Goal: Task Accomplishment & Management: Manage account settings

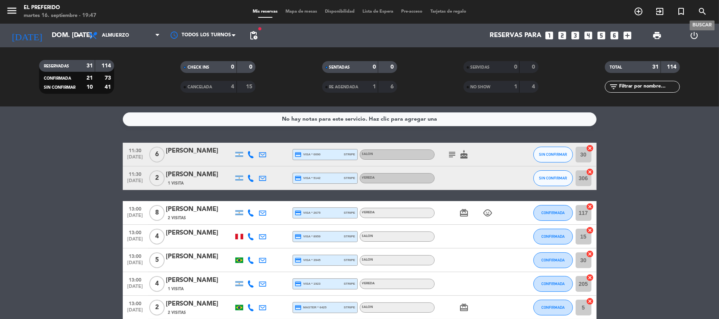
click at [707, 11] on span "search" at bounding box center [701, 11] width 21 height 13
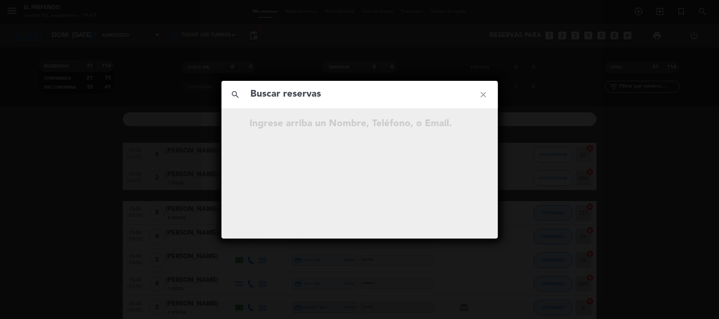
click at [307, 103] on input "text" at bounding box center [359, 94] width 219 height 16
type input "2236 025552"
click at [480, 98] on icon "close" at bounding box center [483, 95] width 28 height 28
click at [309, 95] on input "text" at bounding box center [359, 94] width 219 height 16
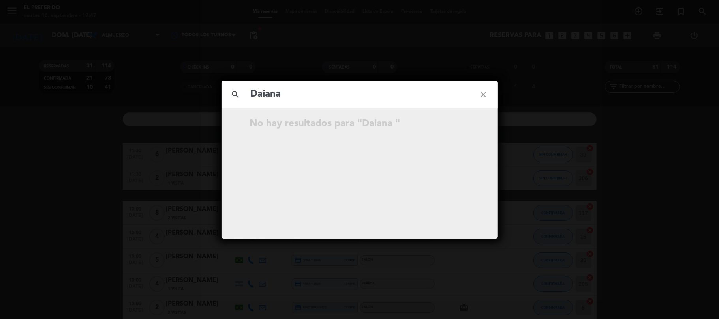
paste input "[PERSON_NAME]"
type input "[PERSON_NAME]"
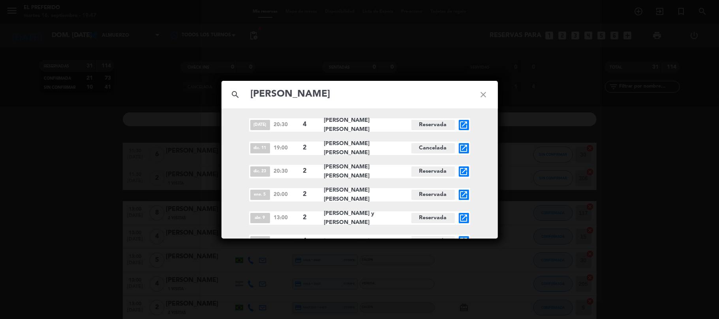
click at [487, 98] on icon "close" at bounding box center [483, 95] width 28 height 28
click at [482, 93] on icon "close" at bounding box center [483, 95] width 28 height 28
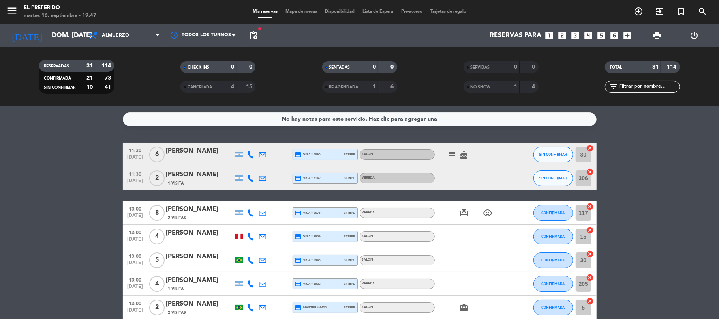
click at [346, 83] on div "RE AGENDADA" at bounding box center [342, 86] width 36 height 9
click at [360, 66] on div "SENTADAS 0 0" at bounding box center [359, 67] width 75 height 12
click at [365, 67] on div "0" at bounding box center [368, 67] width 16 height 9
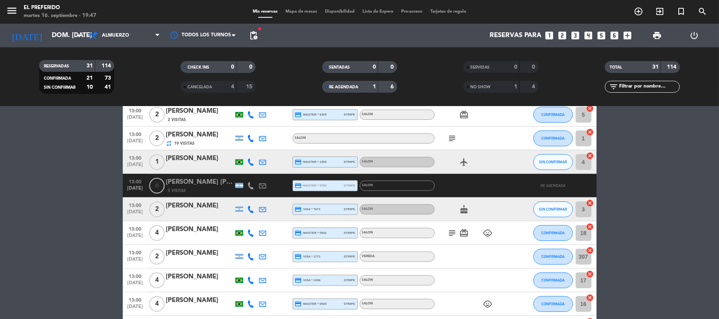
scroll to position [210, 0]
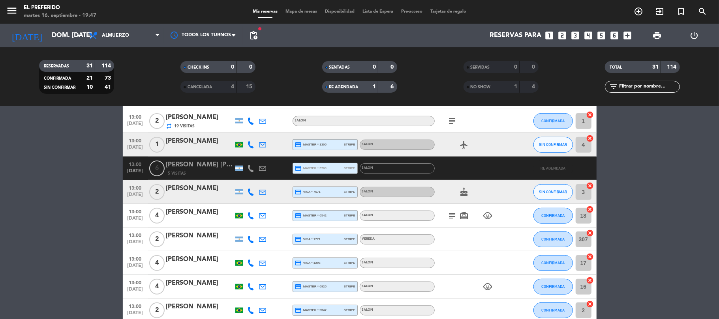
click at [489, 88] on span "NO SHOW" at bounding box center [480, 87] width 20 height 4
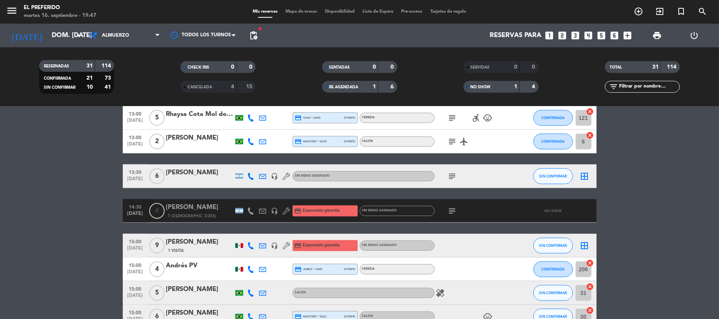
scroll to position [474, 0]
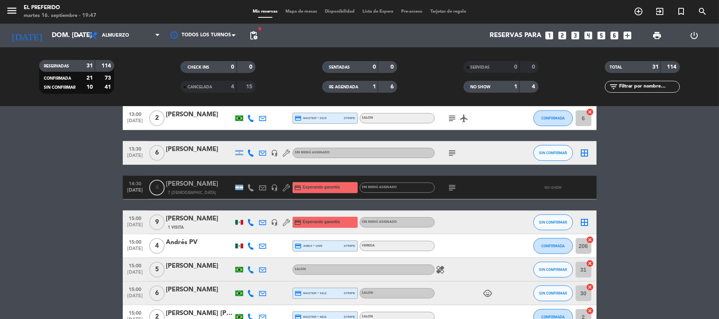
click at [354, 83] on div "RE AGENDADA" at bounding box center [342, 86] width 36 height 9
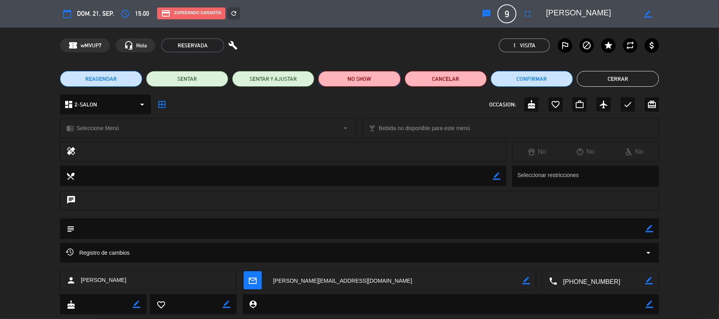
click at [385, 76] on button "NO SHOW" at bounding box center [359, 79] width 82 height 16
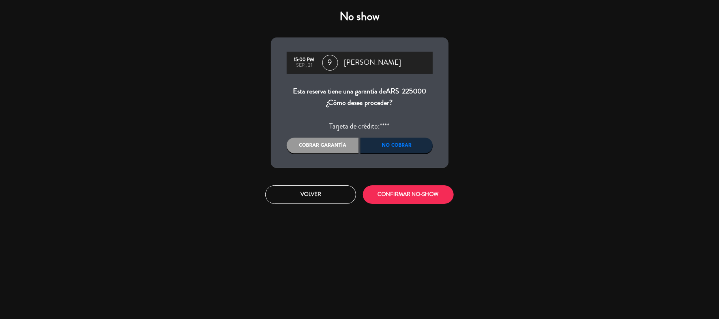
click at [408, 144] on div "No cobrar" at bounding box center [396, 146] width 72 height 16
click at [321, 149] on div "Cobrar garantía" at bounding box center [323, 146] width 72 height 16
click at [388, 137] on div "15:00 PM sep., 21 9 [PERSON_NAME] Esta reserva tiene una garantía de ARS 225000…" at bounding box center [360, 102] width 178 height 131
drag, startPoint x: 393, startPoint y: 141, endPoint x: 367, endPoint y: 159, distance: 32.0
click at [393, 142] on div "No cobrar" at bounding box center [396, 146] width 72 height 16
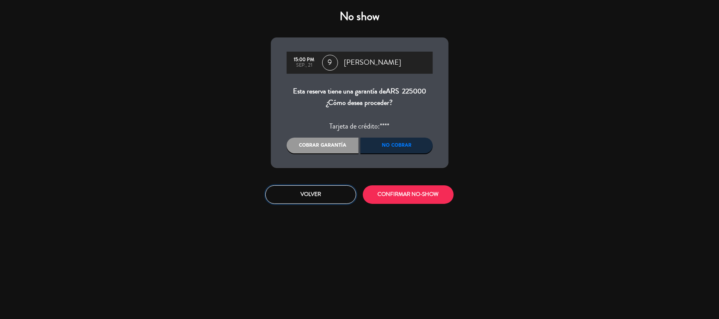
click at [330, 187] on button "Volver" at bounding box center [310, 194] width 91 height 19
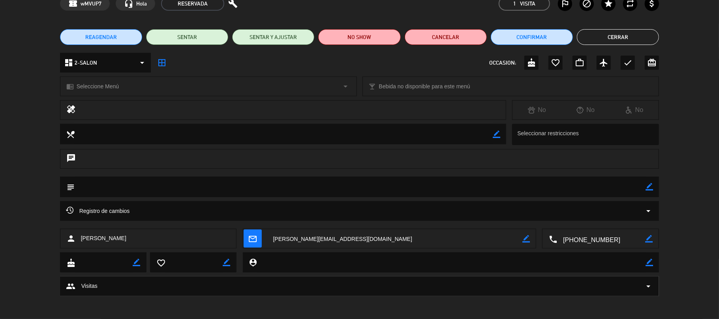
scroll to position [0, 0]
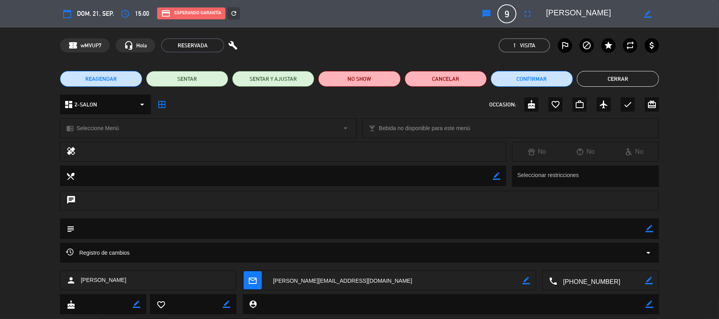
click at [111, 79] on span "REAGENDAR" at bounding box center [101, 79] width 32 height 8
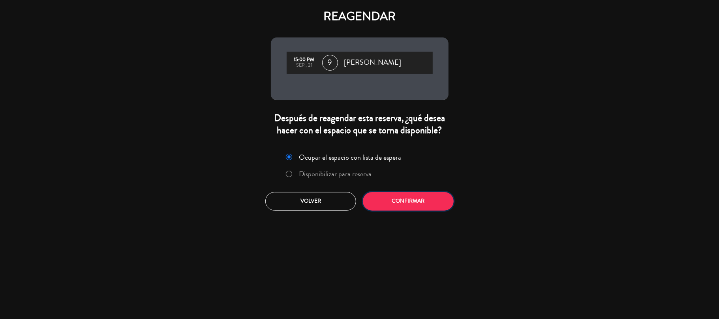
drag, startPoint x: 380, startPoint y: 200, endPoint x: 355, endPoint y: 171, distance: 38.0
click at [380, 200] on button "Confirmar" at bounding box center [408, 201] width 91 height 19
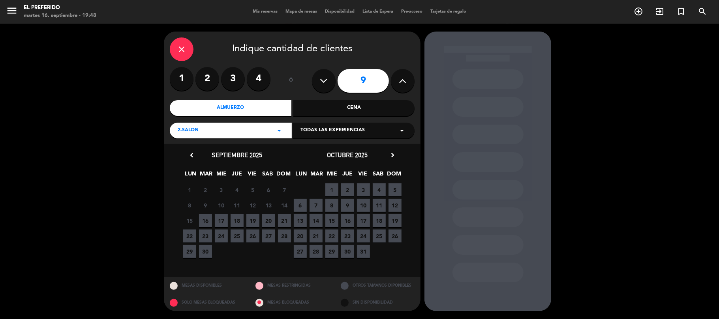
click at [280, 106] on div "Almuerzo" at bounding box center [231, 108] width 122 height 16
click at [286, 222] on span "21" at bounding box center [284, 220] width 13 height 13
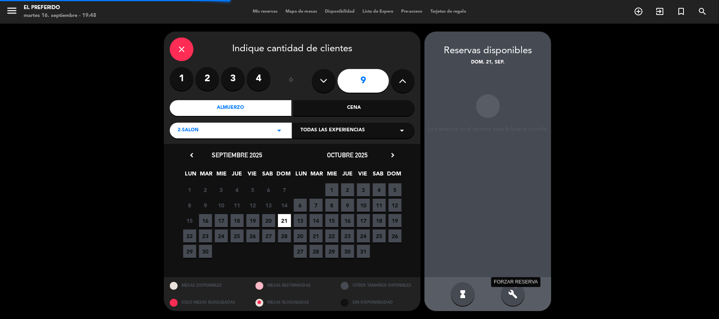
click at [508, 294] on icon "build" at bounding box center [512, 294] width 9 height 9
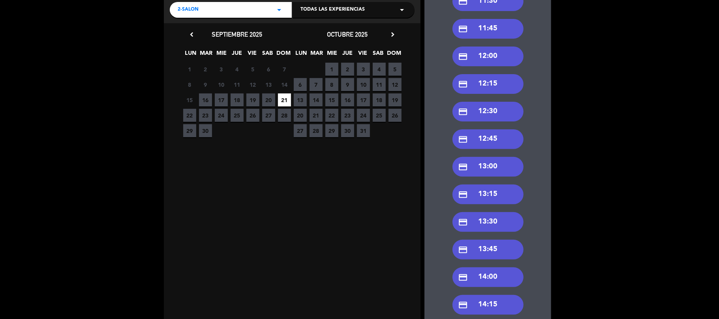
scroll to position [263, 0]
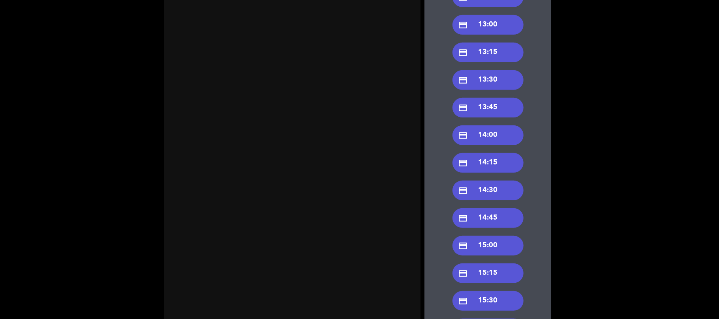
click at [481, 140] on div "credit_card 14:00" at bounding box center [487, 135] width 71 height 20
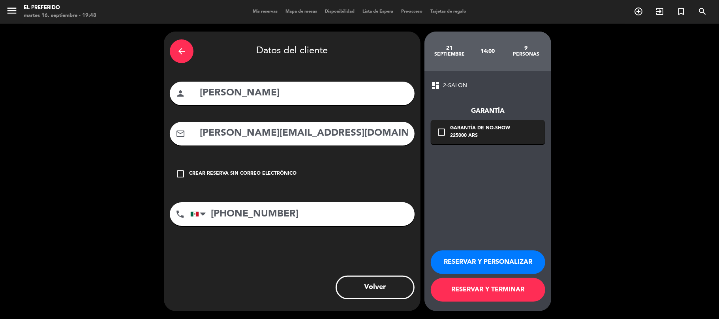
click at [173, 54] on div "arrow_back" at bounding box center [182, 51] width 24 height 24
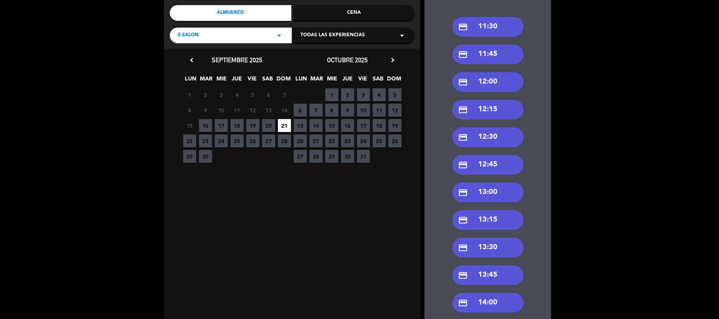
scroll to position [263, 0]
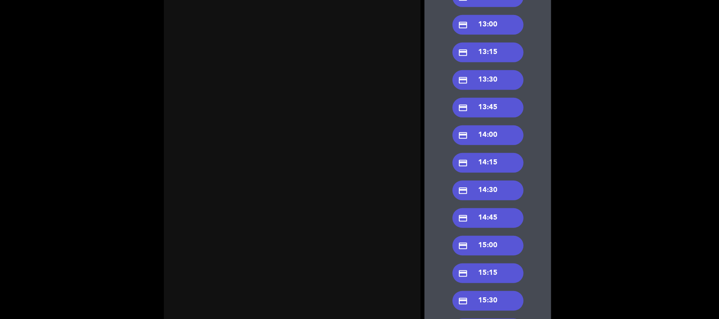
click at [488, 191] on div "credit_card 14:30" at bounding box center [487, 191] width 71 height 20
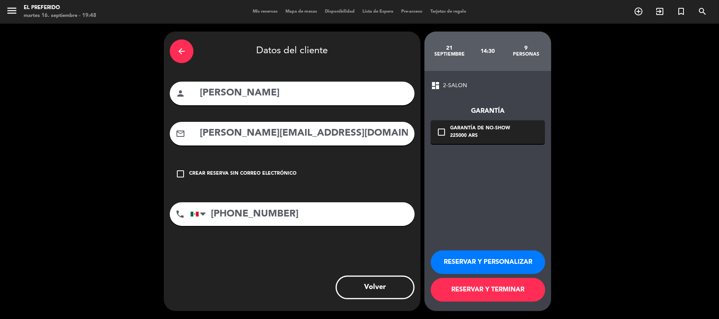
drag, startPoint x: 442, startPoint y: 133, endPoint x: 447, endPoint y: 135, distance: 4.6
click at [445, 135] on icon "check_box_outline_blank" at bounding box center [440, 131] width 9 height 9
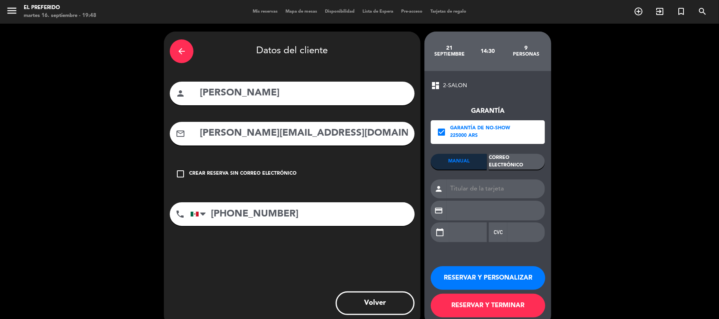
click at [445, 133] on icon "check_box" at bounding box center [440, 131] width 9 height 9
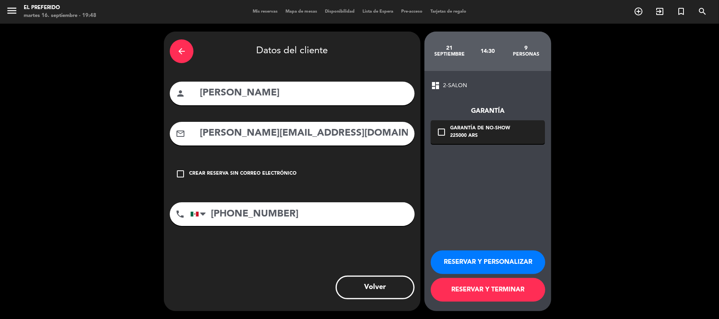
click at [190, 55] on div "arrow_back" at bounding box center [182, 51] width 24 height 24
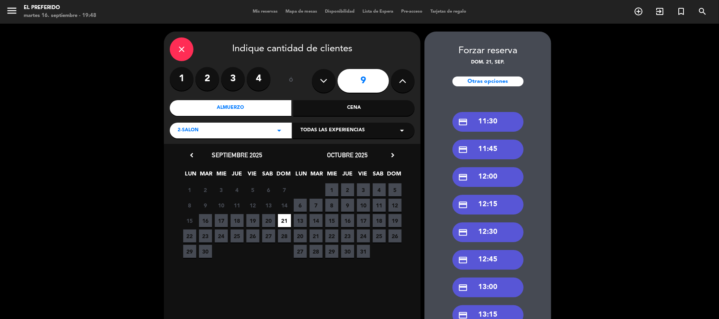
click at [258, 78] on label "4" at bounding box center [259, 79] width 24 height 24
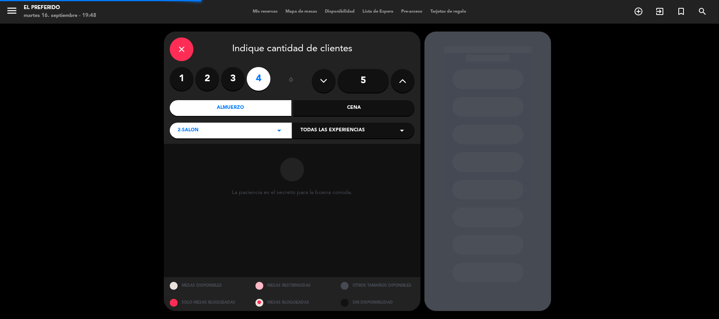
click at [262, 104] on div "Almuerzo" at bounding box center [231, 108] width 122 height 16
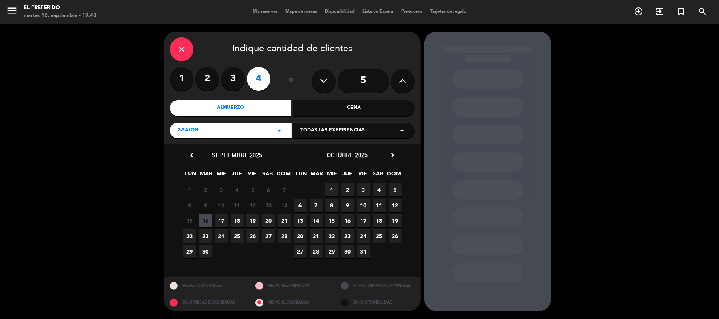
click at [286, 221] on span "21" at bounding box center [284, 220] width 13 height 13
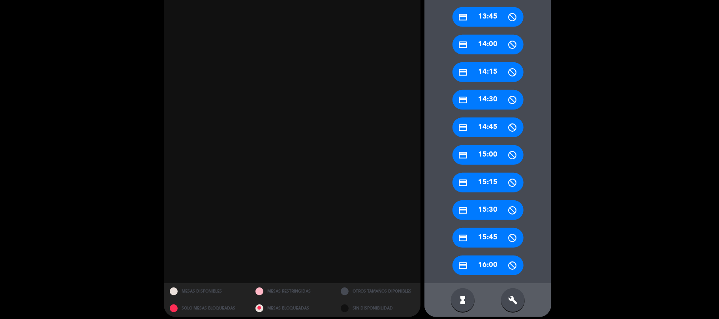
scroll to position [330, 0]
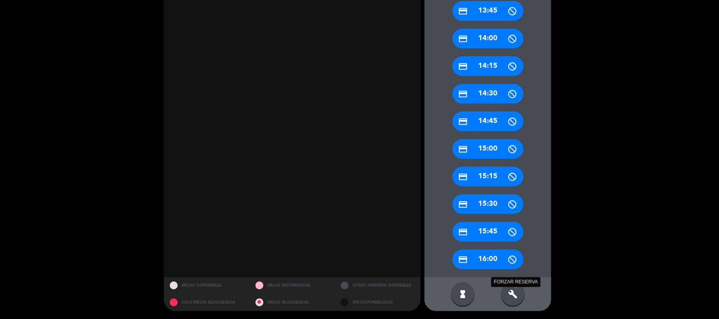
click at [517, 294] on icon "build" at bounding box center [512, 294] width 9 height 9
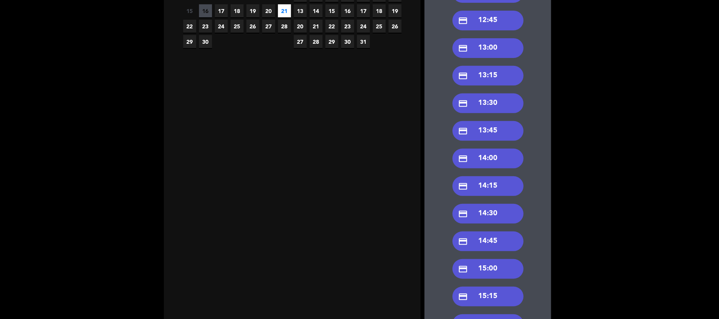
scroll to position [210, 0]
click at [487, 222] on div "credit_card 14:30" at bounding box center [487, 214] width 71 height 20
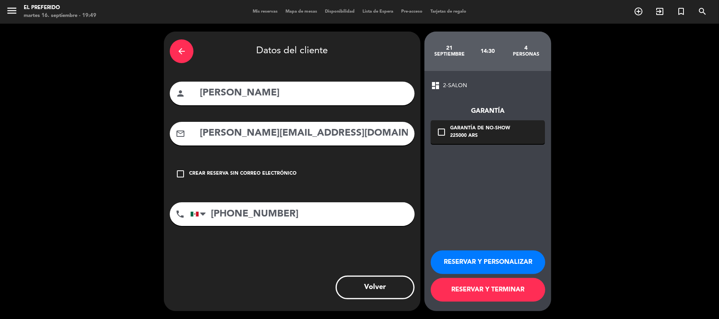
click at [188, 58] on div "arrow_back" at bounding box center [182, 51] width 24 height 24
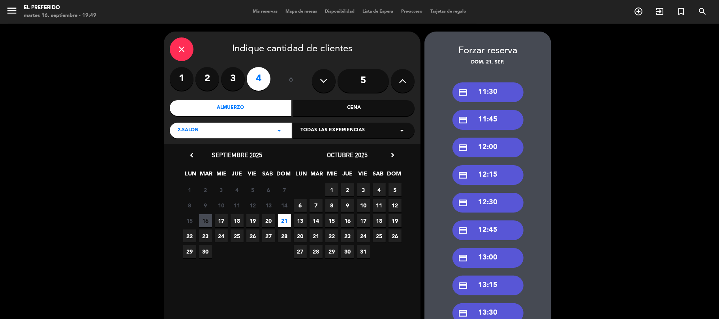
drag, startPoint x: 184, startPoint y: 51, endPoint x: 299, endPoint y: 137, distance: 143.3
click at [184, 51] on icon "close" at bounding box center [181, 49] width 9 height 9
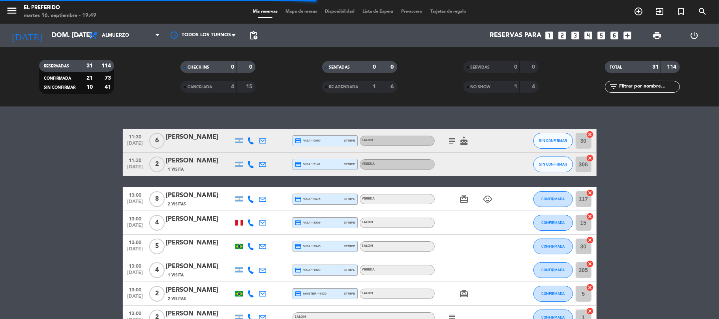
click at [586, 37] on icon "looks_4" at bounding box center [588, 35] width 10 height 10
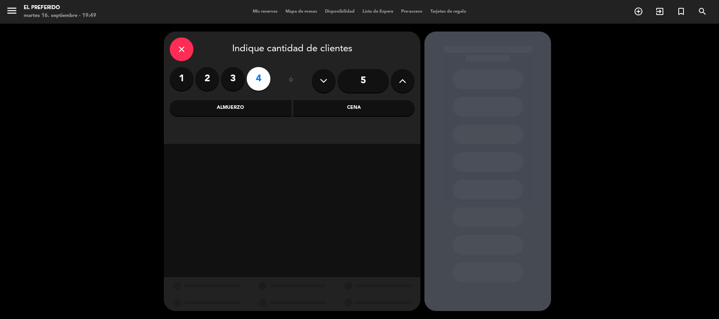
click at [263, 112] on div "Almuerzo" at bounding box center [231, 108] width 122 height 16
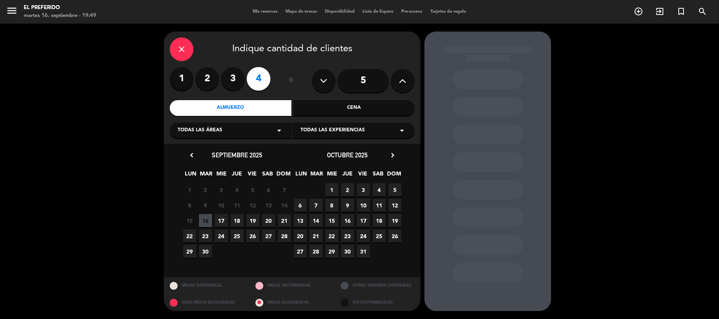
click at [283, 225] on span "21" at bounding box center [284, 220] width 13 height 13
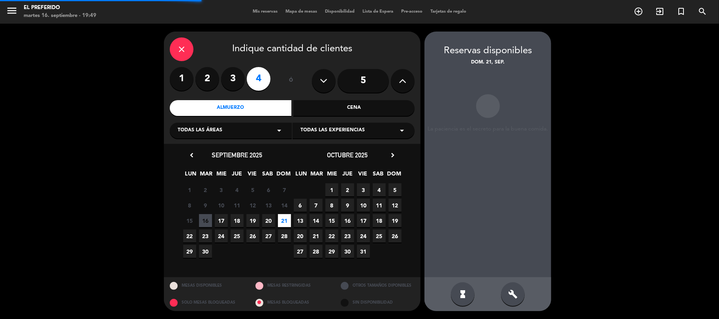
click at [501, 299] on div "hourglass_full build" at bounding box center [487, 294] width 127 height 34
click at [522, 297] on div "build" at bounding box center [513, 295] width 24 height 24
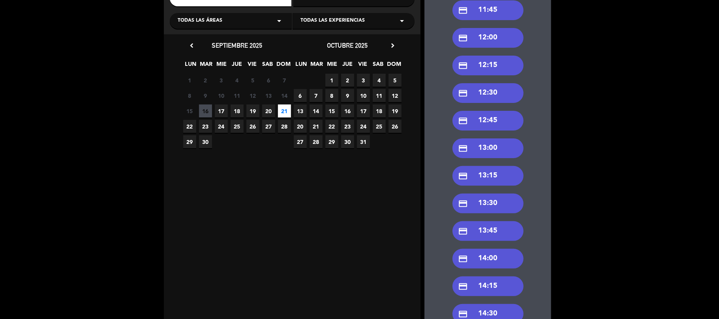
scroll to position [210, 0]
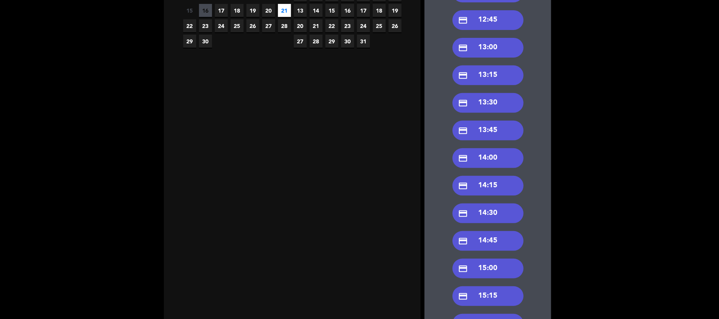
click at [493, 216] on div "credit_card 14:30" at bounding box center [487, 214] width 71 height 20
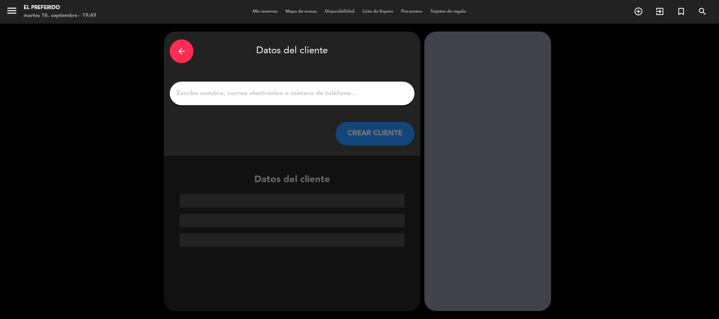
click at [226, 99] on div at bounding box center [292, 94] width 245 height 24
click at [208, 83] on div at bounding box center [292, 94] width 245 height 24
click at [217, 92] on input "1" at bounding box center [292, 93] width 233 height 11
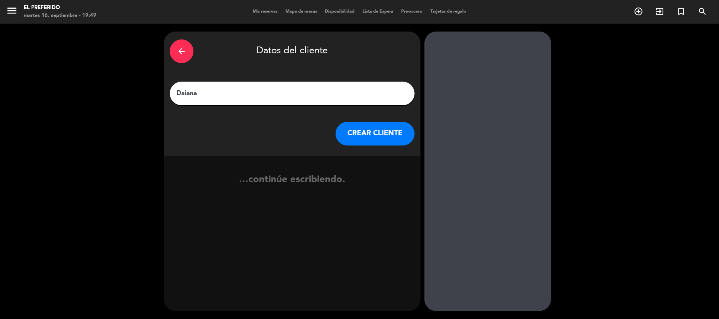
paste input "[PERSON_NAME]"
type input "[PERSON_NAME]"
click at [357, 128] on button "CREAR CLIENTE" at bounding box center [374, 134] width 79 height 24
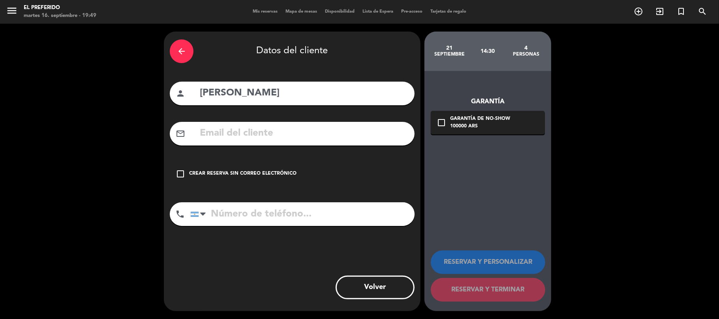
click at [297, 138] on input "text" at bounding box center [304, 133] width 210 height 16
paste input "2236 025552"
type input "2236 025552"
click at [236, 212] on input "tel" at bounding box center [302, 214] width 224 height 24
paste input "2236 025552"
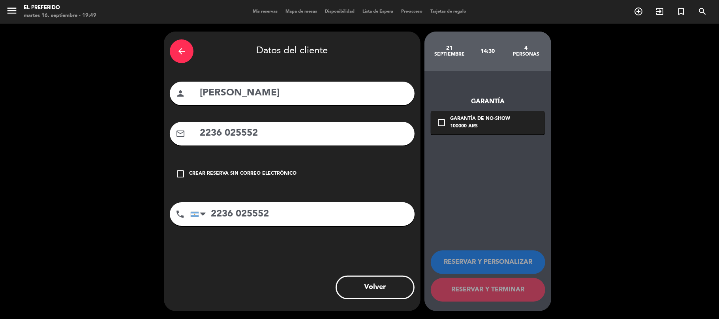
type input "2236 025552"
click at [239, 135] on input "2236 025552" at bounding box center [304, 133] width 210 height 16
paste input "[EMAIL_ADDRESS][DOMAIN_NAME]"
click at [232, 134] on input "2236 [EMAIL_ADDRESS][DOMAIN_NAME]" at bounding box center [304, 133] width 210 height 16
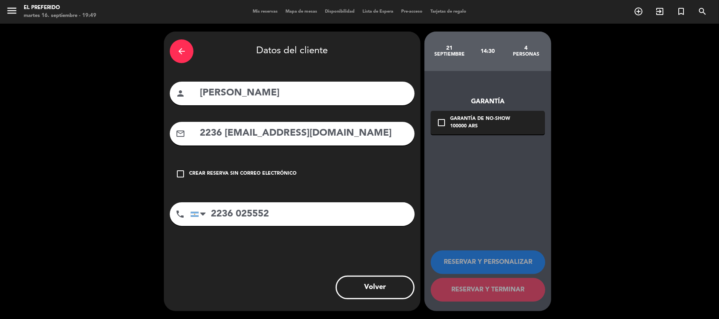
click at [232, 134] on input "2236 [EMAIL_ADDRESS][DOMAIN_NAME]" at bounding box center [304, 133] width 210 height 16
paste input "text"
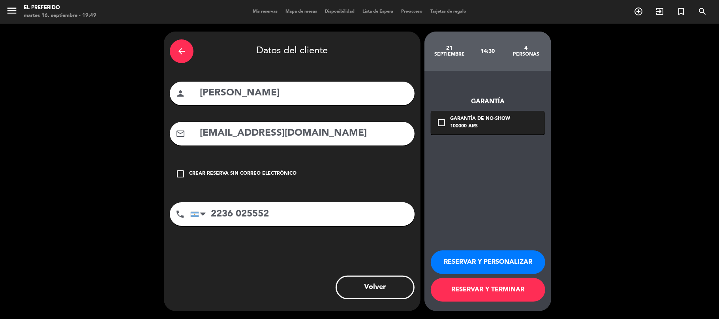
type input "[EMAIL_ADDRESS][DOMAIN_NAME]"
click at [504, 259] on button "RESERVAR Y PERSONALIZAR" at bounding box center [488, 263] width 114 height 24
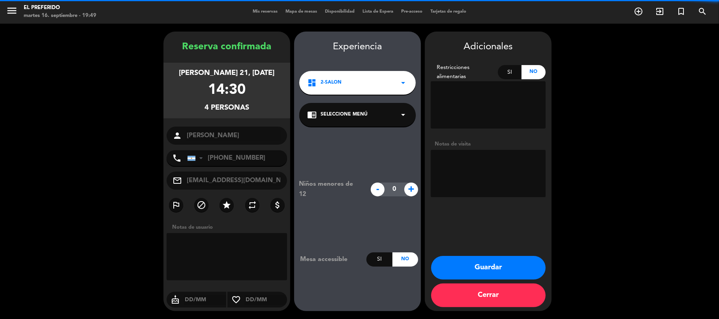
click at [455, 181] on textarea at bounding box center [488, 173] width 115 height 47
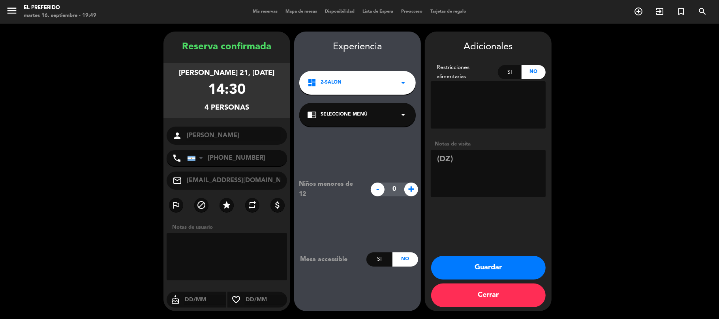
type textarea "(DZ)"
drag, startPoint x: 254, startPoint y: 115, endPoint x: 163, endPoint y: 32, distance: 124.0
click at [163, 32] on booking-confirmed "Reserva confirmada [PERSON_NAME] 21, [DATE] 14:30 4 personas person [PERSON_NAM…" at bounding box center [359, 172] width 703 height 280
copy div "Reserva confirmada [PERSON_NAME] 21, [DATE] 14:30 4 personas"
click at [490, 260] on button "Guardar" at bounding box center [488, 268] width 114 height 24
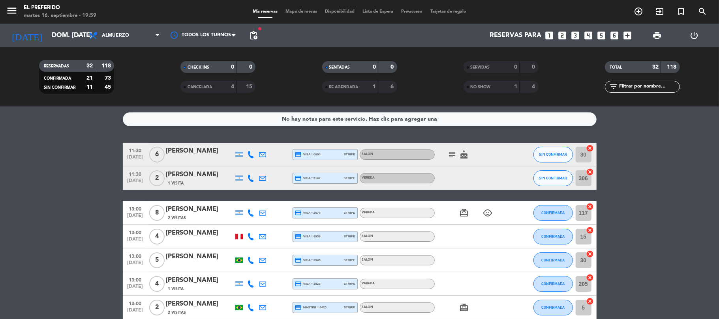
click at [260, 34] on span "pending_actions" at bounding box center [253, 36] width 16 height 16
click at [261, 32] on div "Reservas para looks_one looks_two looks_3 looks_4 looks_5 looks_6 add_box" at bounding box center [448, 36] width 374 height 24
click at [257, 31] on span "pending_actions" at bounding box center [253, 35] width 9 height 9
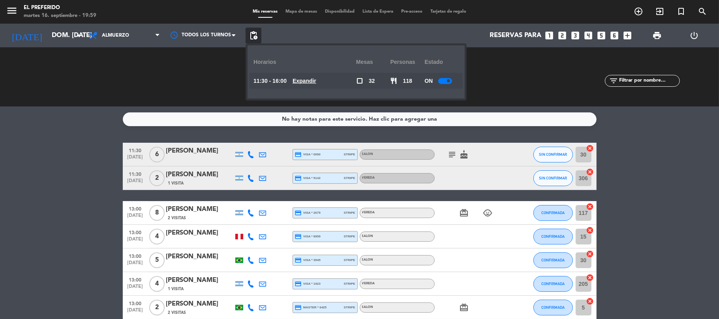
click at [312, 78] on u "Expandir" at bounding box center [304, 81] width 24 height 6
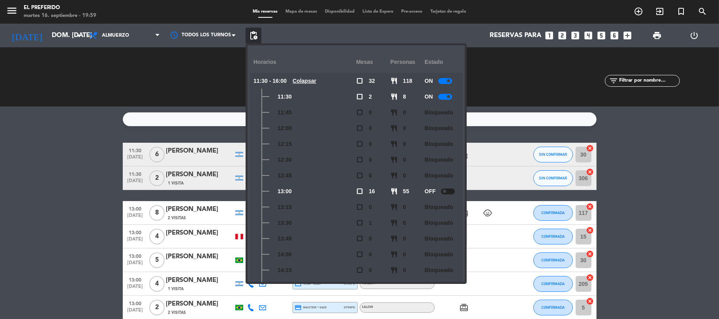
drag, startPoint x: 272, startPoint y: 97, endPoint x: 291, endPoint y: 142, distance: 49.8
click at [296, 114] on div "11:30 - 16:00 Colapsar check_box_outline_blank 32 restaurant 118 ON Colapsar 11…" at bounding box center [355, 231] width 201 height 316
drag, startPoint x: 273, startPoint y: 185, endPoint x: 292, endPoint y: 190, distance: 19.1
click at [292, 190] on div "13:00" at bounding box center [304, 192] width 103 height 16
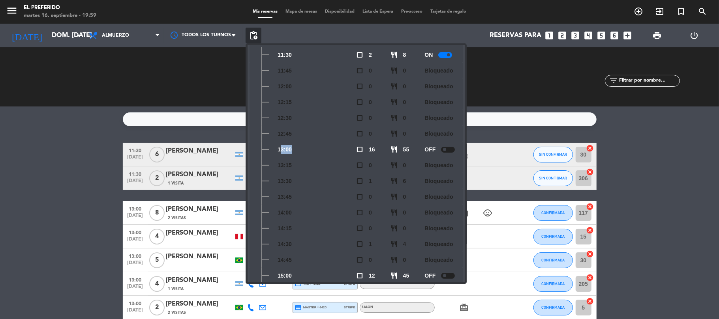
scroll to position [105, 0]
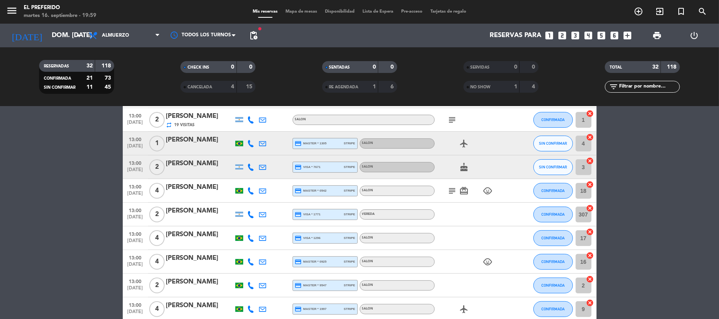
scroll to position [210, 0]
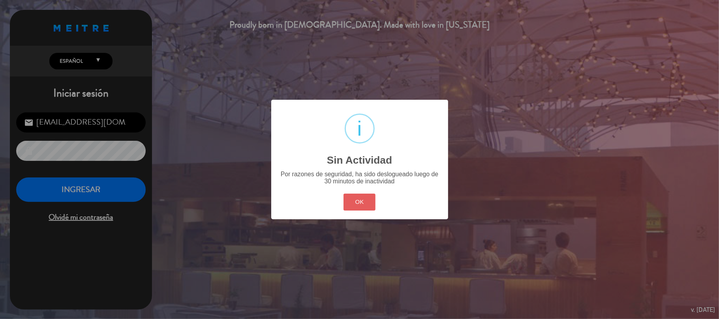
drag, startPoint x: 365, startPoint y: 215, endPoint x: 359, endPoint y: 210, distance: 8.1
click at [361, 212] on div "? ! i Sin Actividad × Por razones de seguridad, ha sido deslogueado luego de 30…" at bounding box center [359, 159] width 177 height 119
click at [362, 204] on button "OK" at bounding box center [359, 202] width 32 height 17
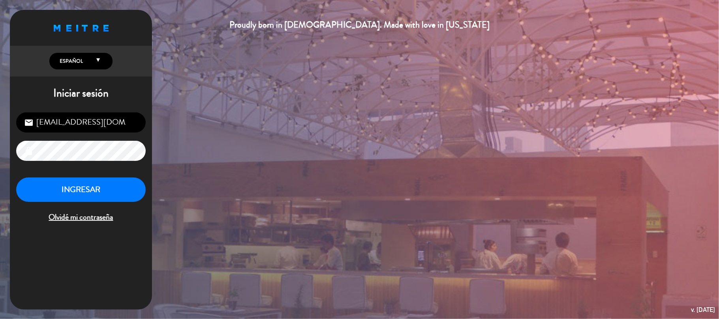
click at [94, 176] on div "[EMAIL_ADDRESS][DOMAIN_NAME] email lock INGRESAR Olvidé mi contraseña" at bounding box center [81, 168] width 142 height 124
click at [101, 186] on button "INGRESAR" at bounding box center [80, 190] width 129 height 25
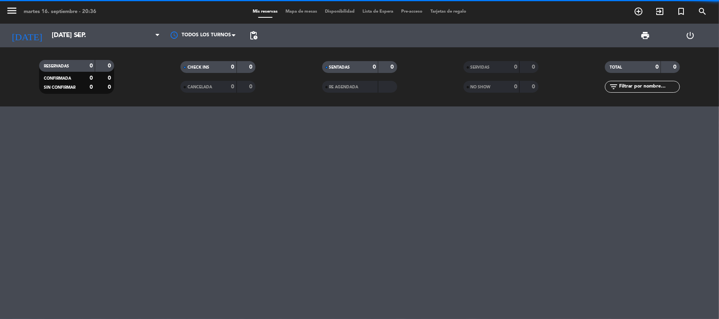
click at [52, 48] on div "RESERVADAS 0 0 CONFIRMADA 0 0 SIN CONFIRMAR 0 0 CHECK INS 0 0 CANCELADA 0 0 SEN…" at bounding box center [359, 76] width 719 height 59
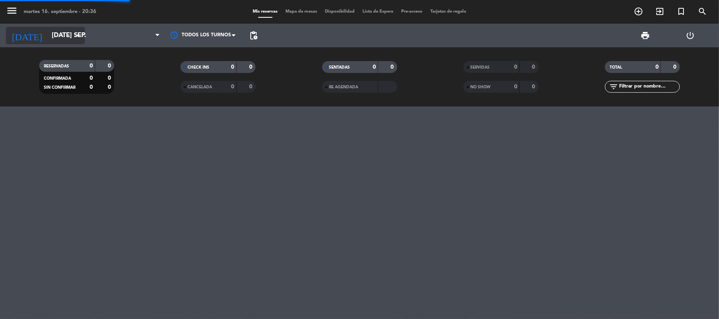
click at [50, 37] on input "[DATE] sep." at bounding box center [90, 35] width 85 height 15
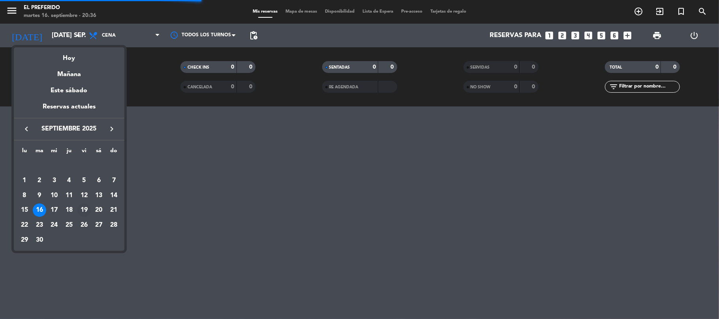
click at [88, 211] on div "19" at bounding box center [83, 210] width 13 height 13
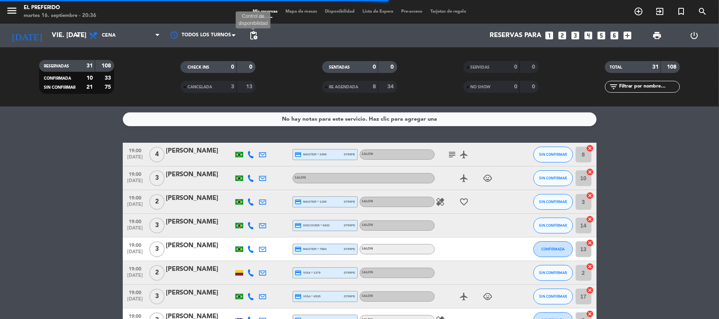
click at [253, 32] on span "pending_actions" at bounding box center [253, 35] width 9 height 9
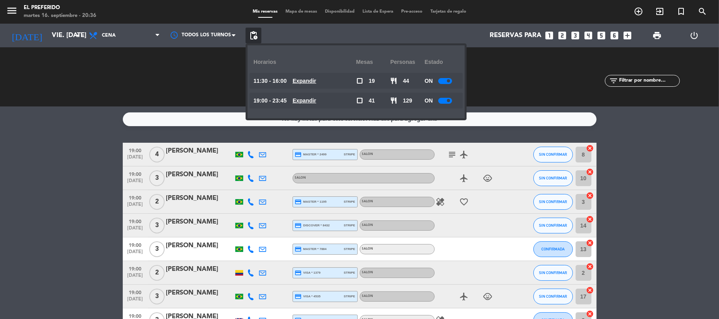
click at [310, 80] on u "Expandir" at bounding box center [304, 81] width 24 height 6
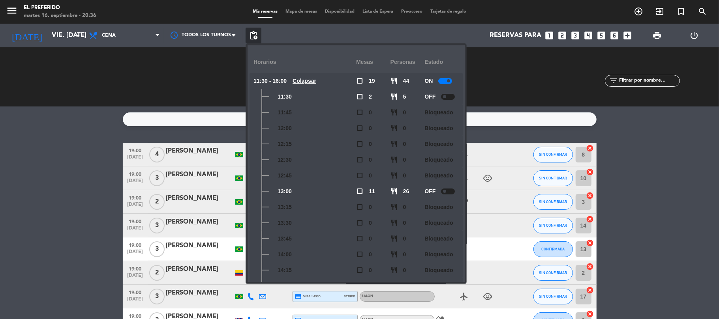
click at [310, 80] on u "Colapsar" at bounding box center [304, 81] width 24 height 6
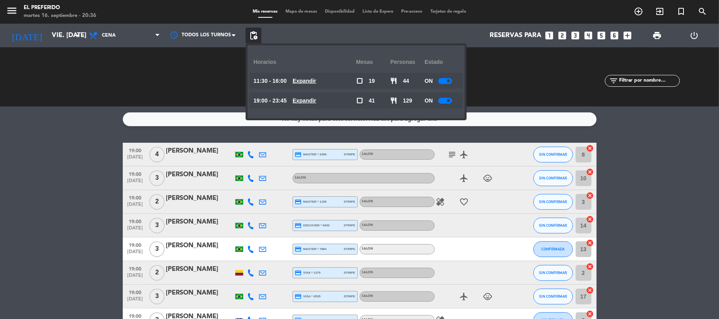
click at [305, 103] on u "Expandir" at bounding box center [304, 100] width 24 height 6
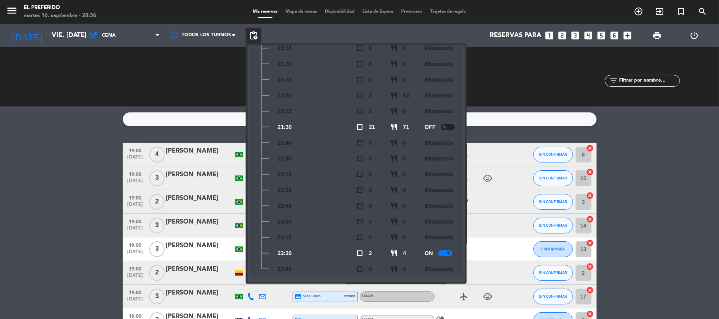
scroll to position [152, 0]
drag, startPoint x: 272, startPoint y: 245, endPoint x: 311, endPoint y: 253, distance: 39.8
click at [311, 253] on div "23:30" at bounding box center [304, 249] width 103 height 16
click at [310, 252] on div "23:30" at bounding box center [304, 249] width 103 height 16
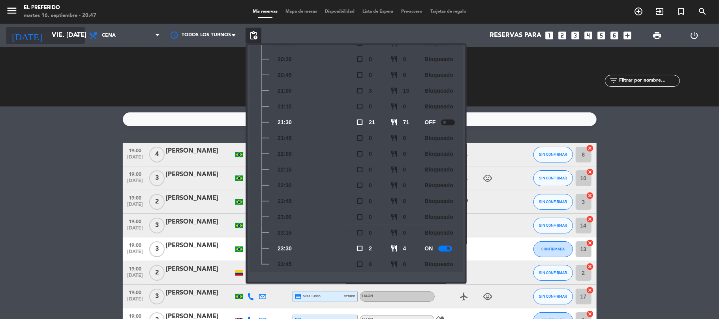
click at [56, 41] on input "vie. [DATE]" at bounding box center [90, 35] width 85 height 15
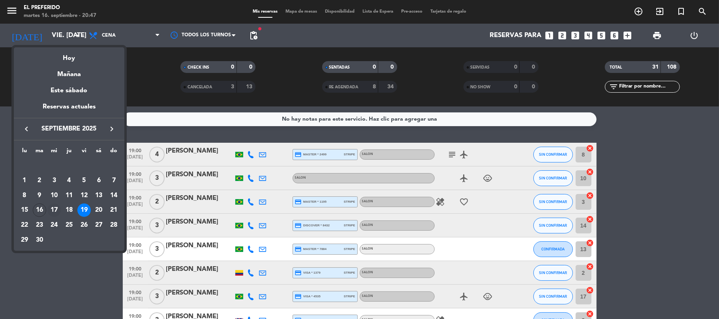
click at [51, 207] on div "17" at bounding box center [53, 210] width 13 height 13
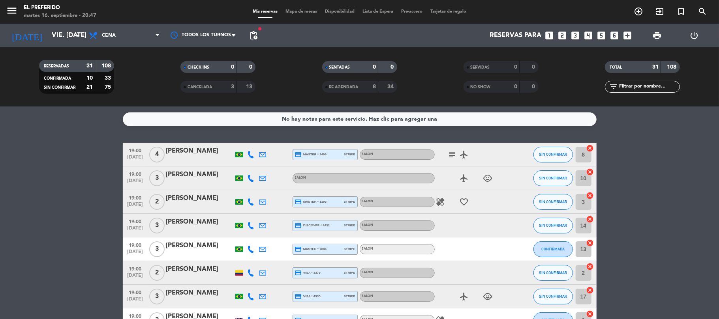
type input "mié. [DATE]"
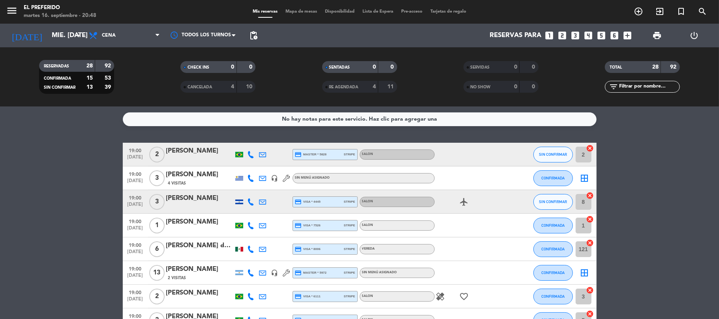
click at [253, 35] on span "pending_actions" at bounding box center [253, 35] width 9 height 9
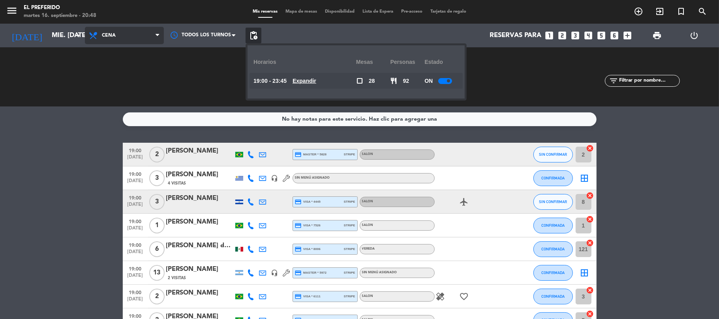
click at [110, 30] on span "Cena" at bounding box center [124, 35] width 79 height 17
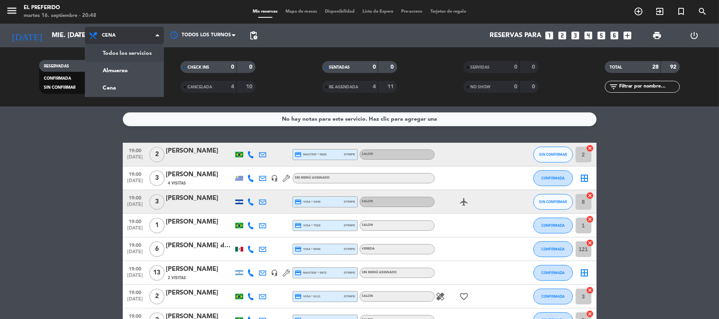
click at [122, 67] on div "menu El Preferido martes 16. septiembre - 20:48 Mis reservas Mapa de mesas Disp…" at bounding box center [359, 53] width 719 height 107
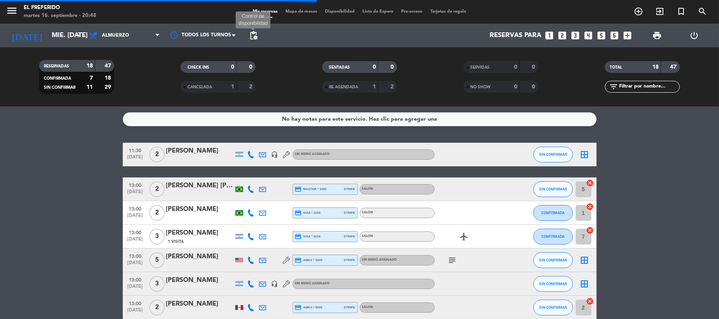
click at [250, 37] on span "pending_actions" at bounding box center [253, 35] width 9 height 9
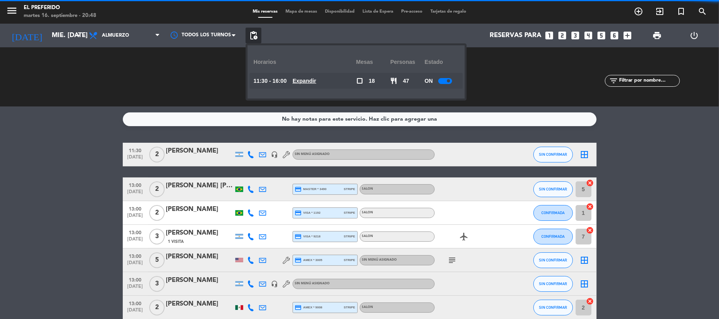
click at [316, 79] on u "Expandir" at bounding box center [304, 81] width 24 height 6
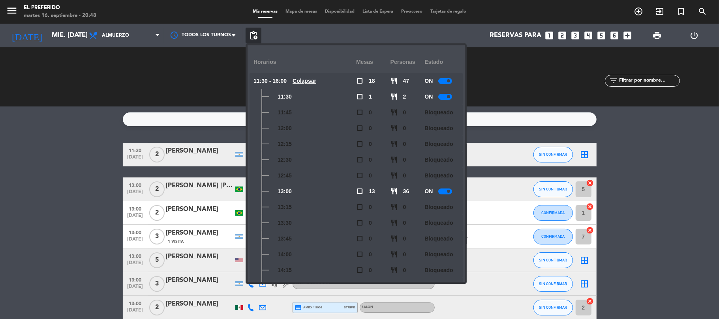
scroll to position [105, 0]
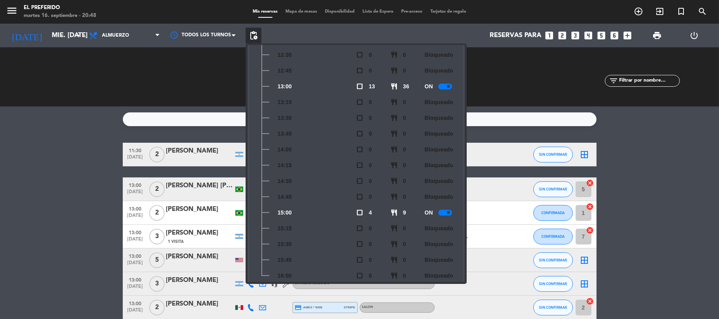
click at [571, 37] on icon "looks_3" at bounding box center [575, 35] width 10 height 10
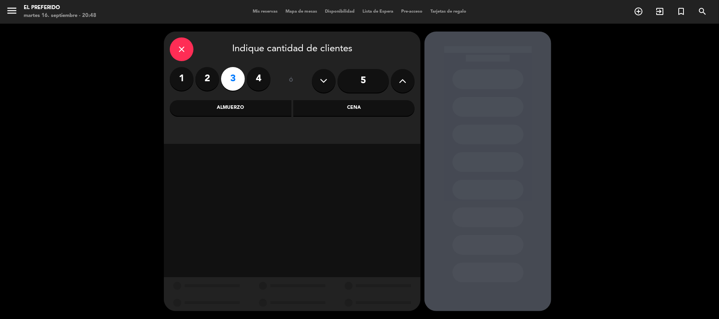
click at [226, 113] on div "Almuerzo" at bounding box center [231, 108] width 122 height 16
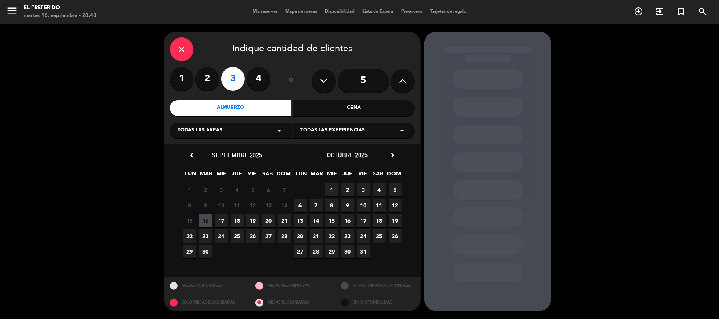
click at [215, 220] on span "17" at bounding box center [221, 220] width 13 height 13
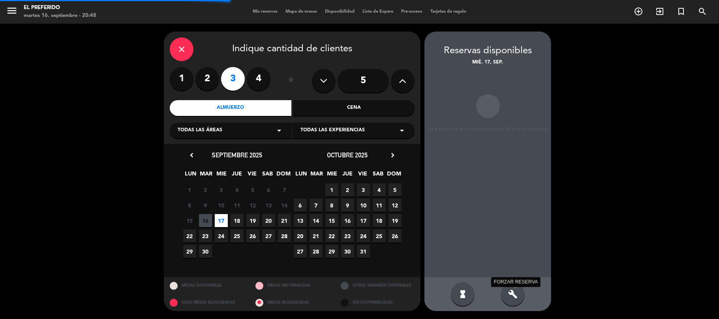
drag, startPoint x: 511, startPoint y: 297, endPoint x: 477, endPoint y: 286, distance: 36.1
click at [511, 297] on icon "build" at bounding box center [512, 294] width 9 height 9
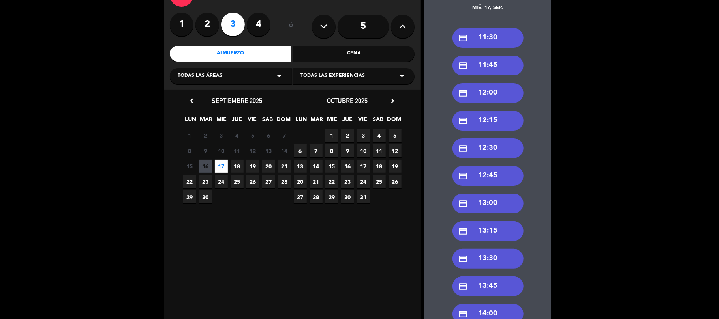
scroll to position [105, 0]
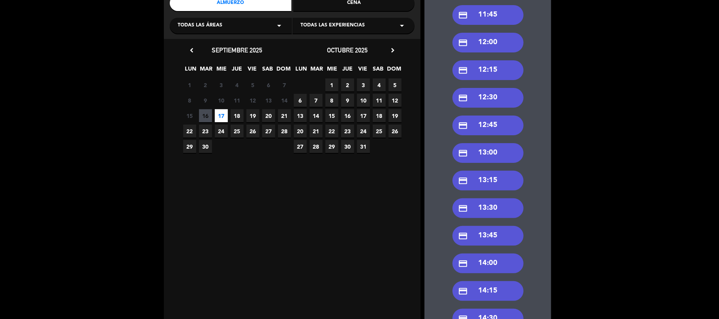
click at [491, 155] on div "credit_card 13:00" at bounding box center [487, 153] width 71 height 20
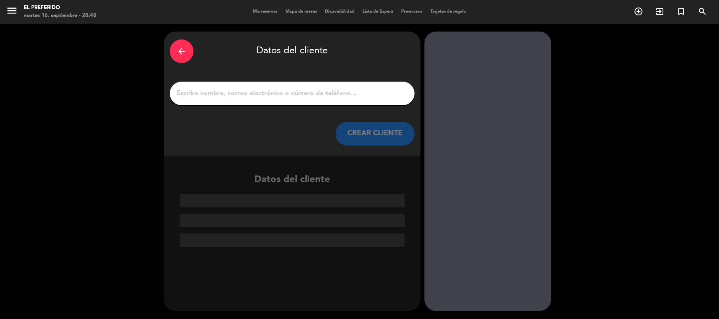
scroll to position [0, 0]
click at [283, 96] on input "1" at bounding box center [292, 93] width 233 height 11
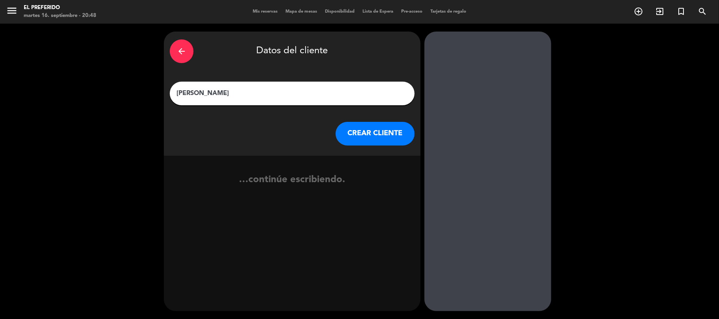
type input "[PERSON_NAME]"
click at [358, 131] on button "CREAR CLIENTE" at bounding box center [374, 134] width 79 height 24
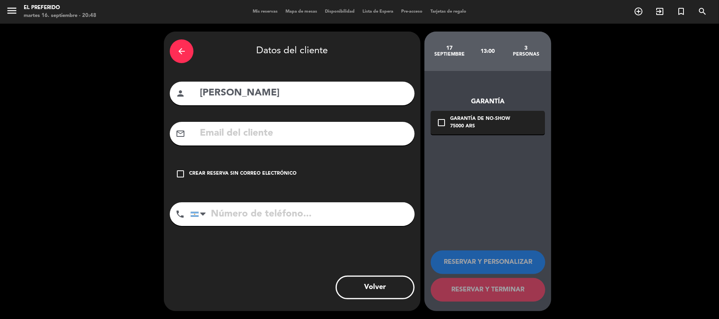
click at [255, 133] on input "text" at bounding box center [304, 133] width 210 height 16
type input "J"
type input "g"
click at [205, 94] on input "[PERSON_NAME]" at bounding box center [304, 93] width 210 height 16
type input "[PERSON_NAME]"
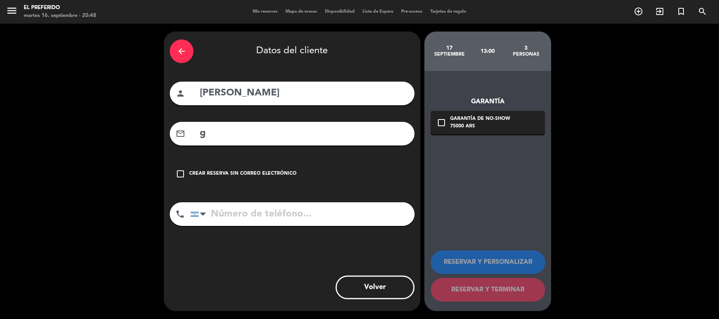
click at [243, 138] on input "g" at bounding box center [304, 133] width 210 height 16
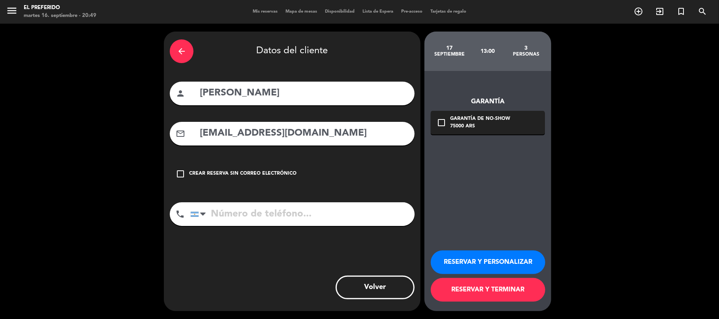
type input "[EMAIL_ADDRESS][DOMAIN_NAME]"
click at [260, 212] on input "tel" at bounding box center [302, 214] width 224 height 24
type input "1"
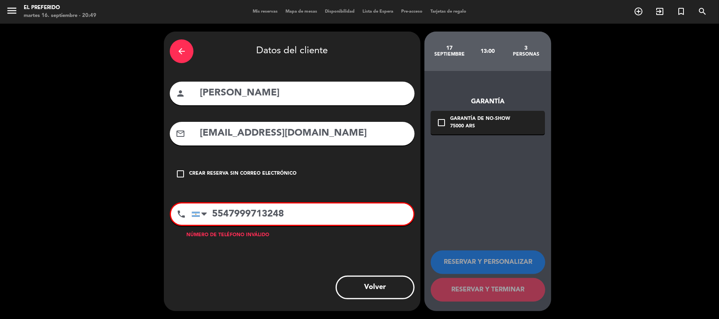
click at [264, 217] on input "5547999713248" at bounding box center [302, 214] width 222 height 21
type input "5547999713248"
click at [453, 117] on div "Garantía de no-show" at bounding box center [480, 119] width 60 height 8
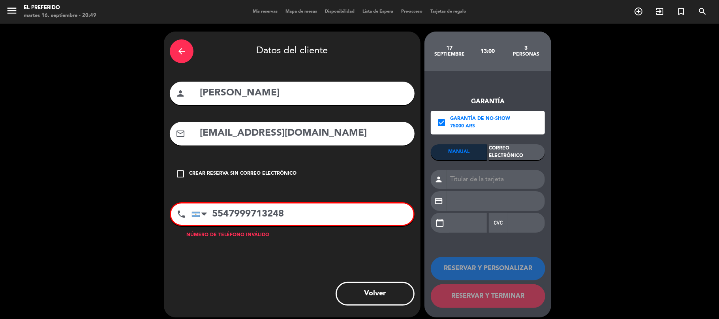
click at [512, 152] on div "Correo Electrónico" at bounding box center [517, 152] width 56 height 16
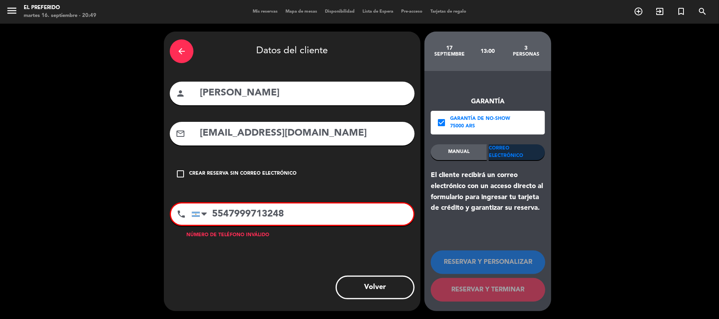
click at [294, 215] on input "5547999713248" at bounding box center [302, 214] width 222 height 21
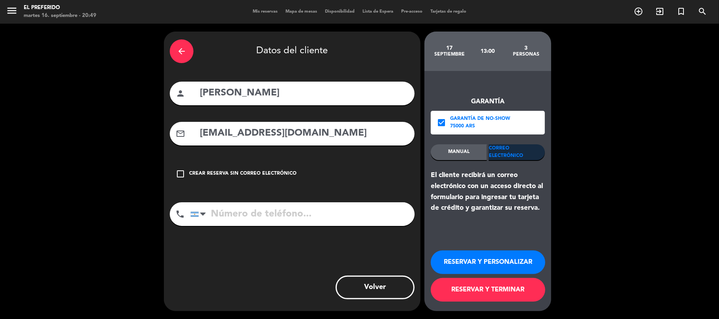
click at [502, 262] on button "RESERVAR Y PERSONALIZAR" at bounding box center [488, 263] width 114 height 24
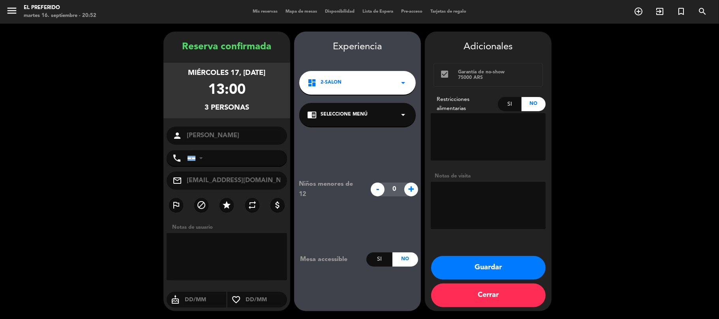
drag, startPoint x: 511, startPoint y: 266, endPoint x: 311, endPoint y: 140, distance: 236.5
click at [511, 266] on button "Guardar" at bounding box center [488, 268] width 114 height 24
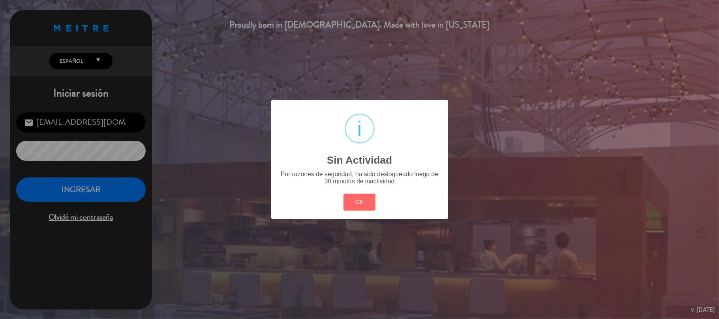
click at [362, 212] on div "OK Cancel" at bounding box center [359, 202] width 36 height 21
click at [362, 207] on button "OK" at bounding box center [359, 202] width 32 height 17
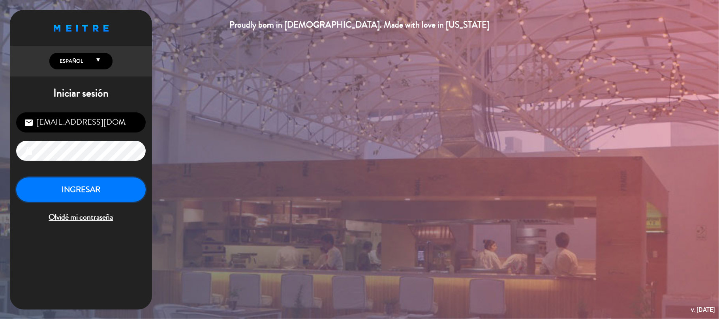
click at [88, 184] on button "INGRESAR" at bounding box center [80, 190] width 129 height 25
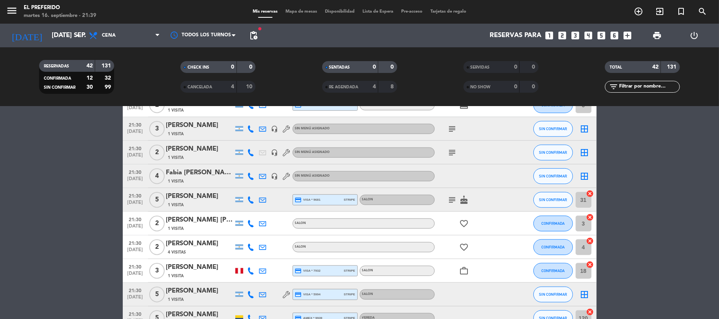
scroll to position [579, 0]
click at [46, 196] on bookings-row "19:00 [DATE] 2 [PERSON_NAME] 1 Visita credit_card master * 5616 stripe SALON SI…" at bounding box center [359, 83] width 719 height 1039
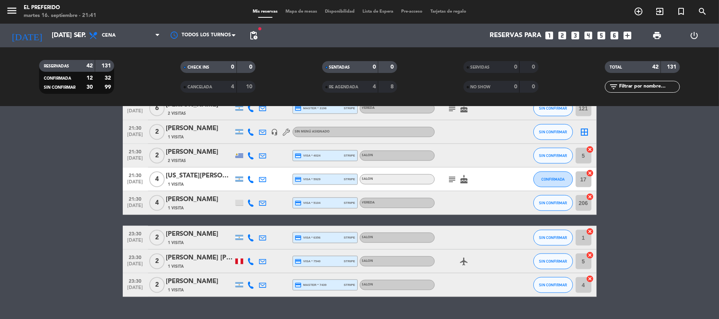
scroll to position [901, 0]
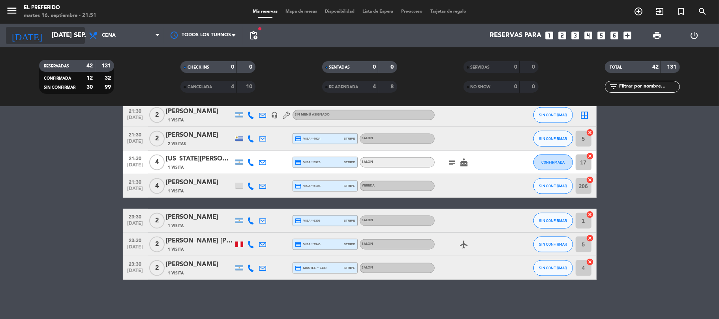
click at [64, 37] on input "[DATE] sep." at bounding box center [90, 35] width 85 height 15
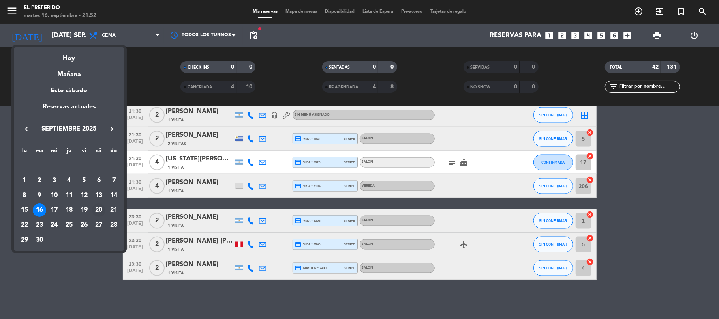
click at [101, 209] on div "20" at bounding box center [98, 210] width 13 height 13
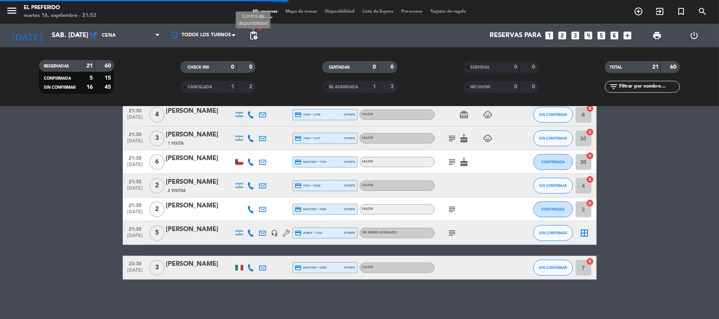
scroll to position [393, 0]
click at [253, 33] on span "pending_actions" at bounding box center [253, 35] width 9 height 9
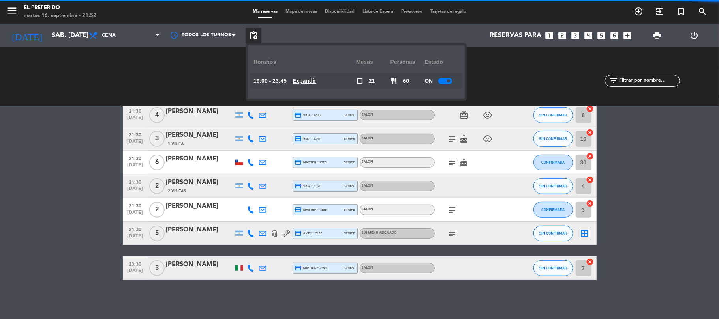
click at [313, 84] on u "Expandir" at bounding box center [304, 81] width 24 height 6
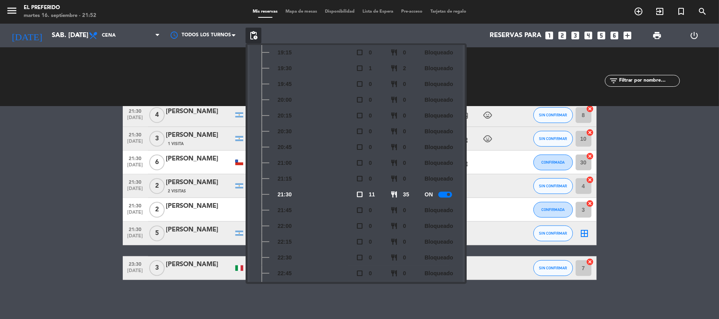
scroll to position [0, 0]
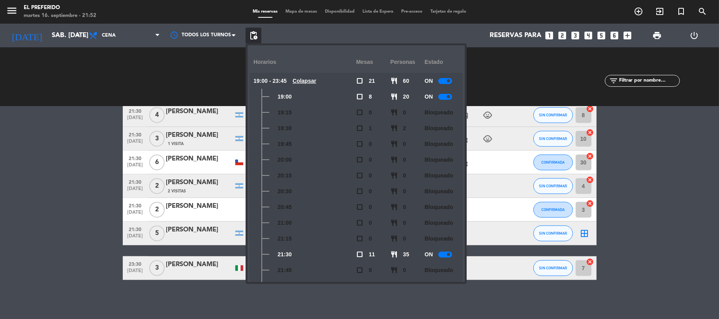
click at [190, 87] on div "CHECK INS 0 0 CANCELADA 1 2" at bounding box center [217, 76] width 141 height 43
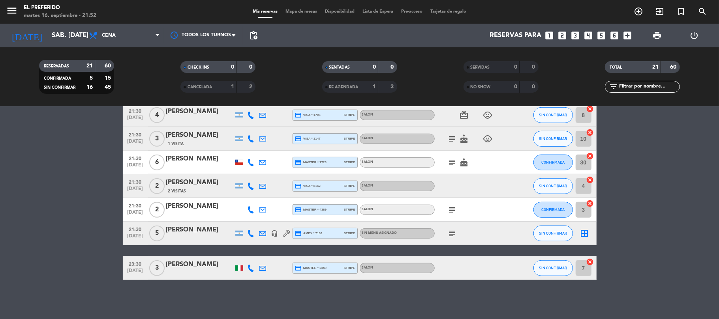
click at [62, 160] on bookings-row "19:00 [DATE] 3 [PERSON_NAME] credit_card master * 0648 stripe SALON SIN CONFIRM…" at bounding box center [359, 15] width 719 height 530
click at [256, 36] on span "pending_actions" at bounding box center [253, 35] width 9 height 9
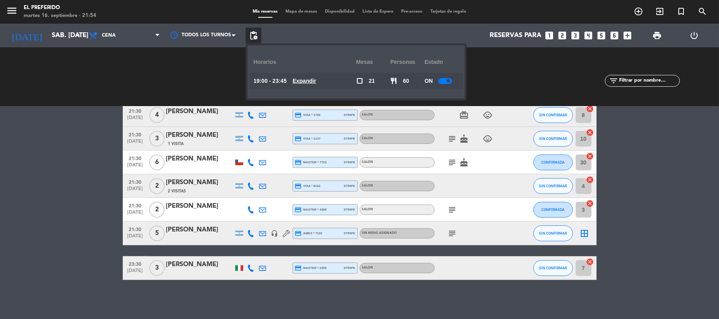
click at [307, 81] on u "Expandir" at bounding box center [304, 81] width 24 height 6
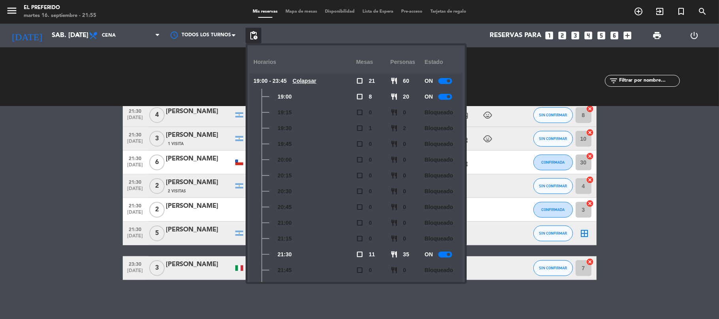
click at [81, 119] on bookings-row "19:00 [DATE] 3 [PERSON_NAME] credit_card master * 0648 stripe SALON SIN CONFIRM…" at bounding box center [359, 15] width 719 height 530
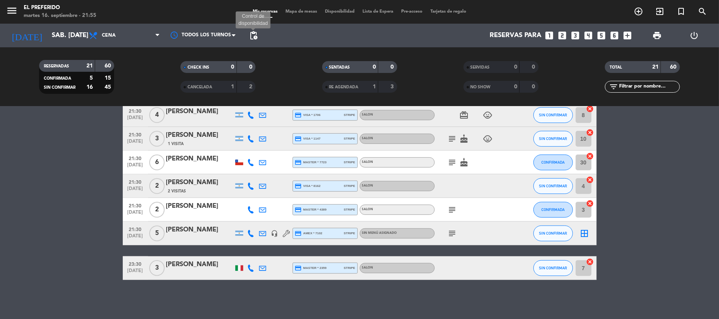
click at [253, 39] on span "pending_actions" at bounding box center [253, 35] width 9 height 9
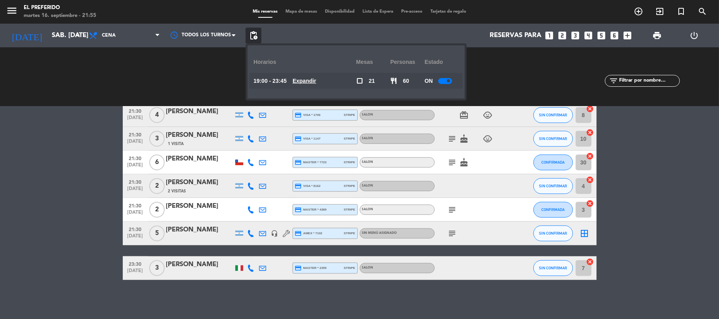
click at [309, 82] on u "Expandir" at bounding box center [304, 81] width 24 height 6
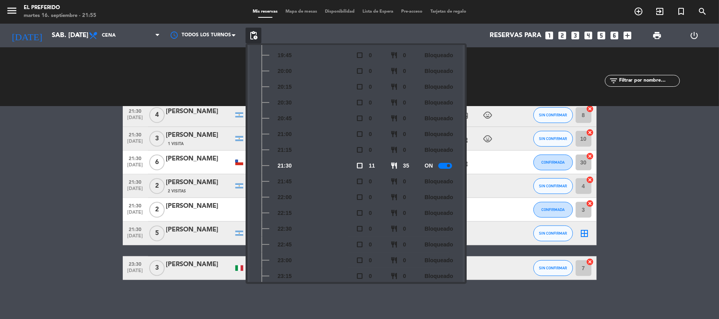
scroll to position [132, 0]
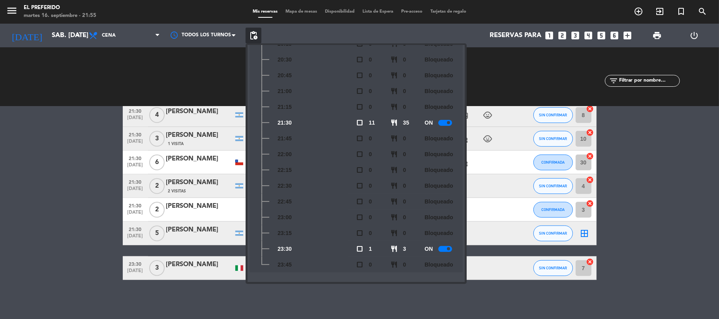
click at [485, 81] on div "SERVIDAS 0 0" at bounding box center [500, 77] width 141 height 8
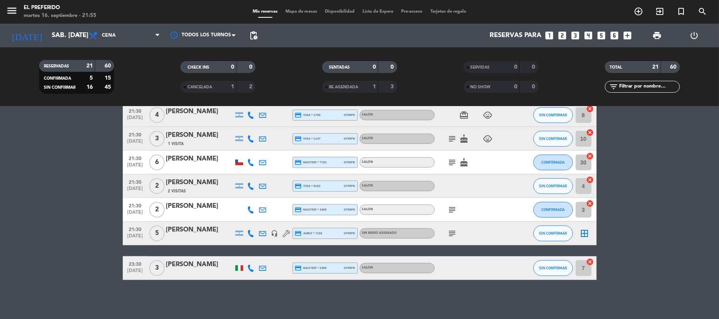
click at [564, 67] on filter-checkbox "SERVIDAS 0 0" at bounding box center [500, 67] width 141 height 12
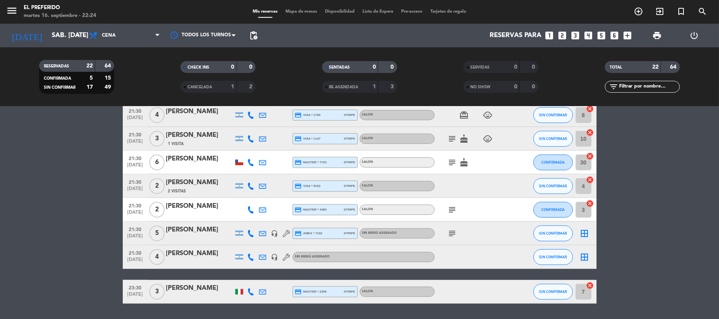
scroll to position [417, 0]
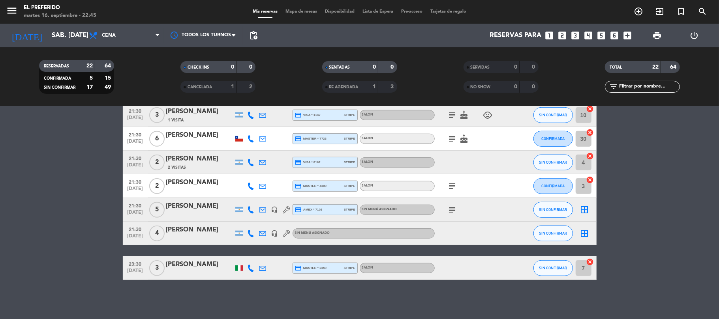
click at [147, 67] on filter-checkbox "CHECK INS 0 0" at bounding box center [217, 67] width 141 height 12
click at [59, 37] on input "sáb. [DATE]" at bounding box center [90, 35] width 85 height 15
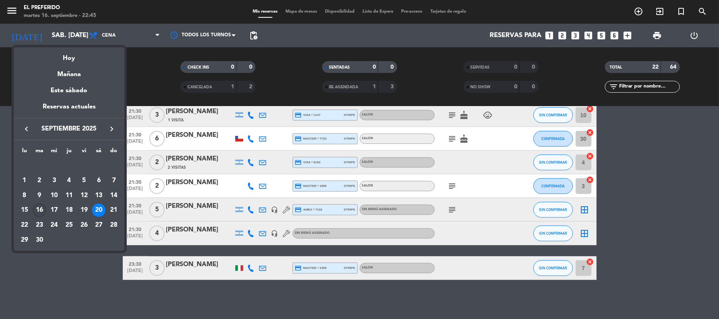
click at [35, 207] on div "16" at bounding box center [39, 210] width 13 height 13
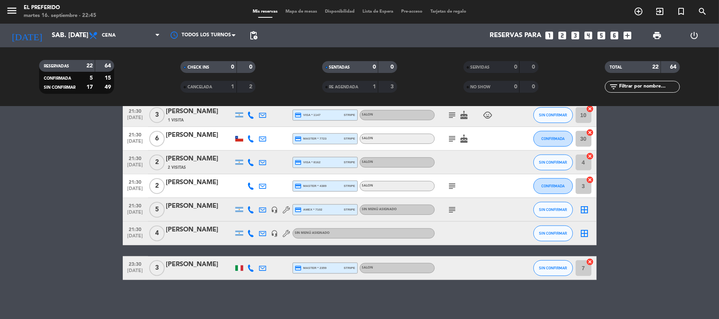
type input "[DATE] sep."
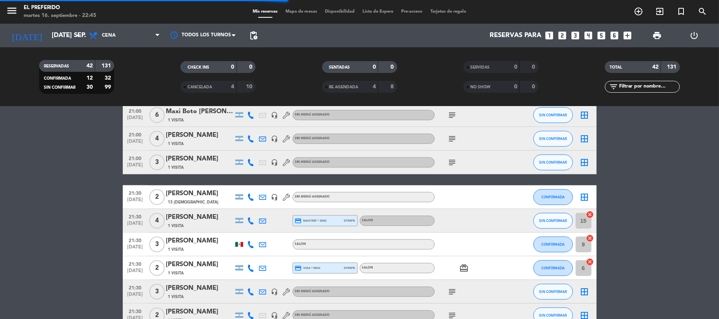
scroll to position [901, 0]
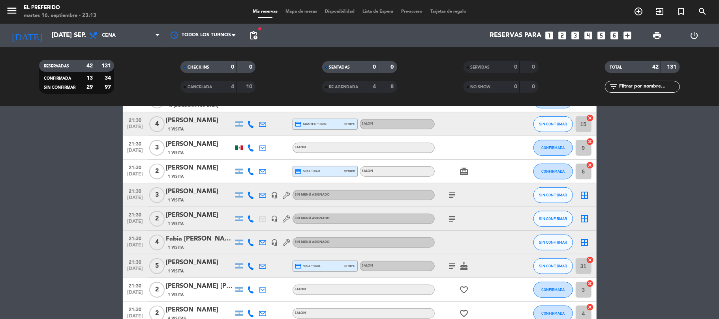
scroll to position [480, 0]
